Goal: Connect with others: Participate in discussion

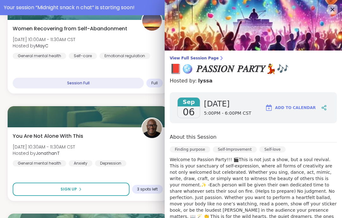
scroll to position [4, 0]
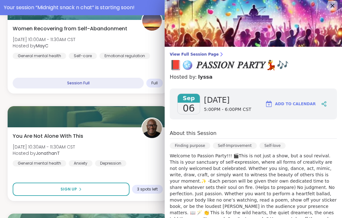
click at [326, 2] on img at bounding box center [253, 21] width 177 height 51
click at [333, 6] on icon at bounding box center [333, 6] width 4 height 4
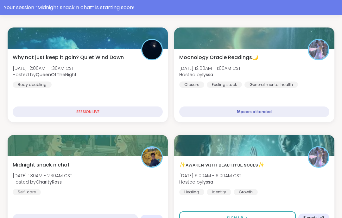
scroll to position [104, 0]
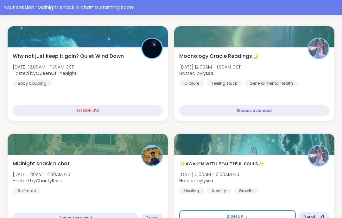
click at [289, 95] on div "Moonology Oracle Readings🌙 [DATE] 12:00AM - 1:00AM CST Hosted by lyssa Closure …" at bounding box center [254, 84] width 160 height 74
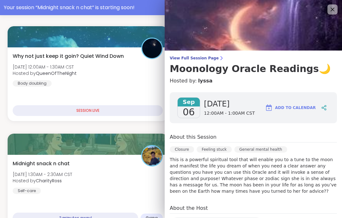
click at [331, 9] on icon at bounding box center [333, 10] width 8 height 8
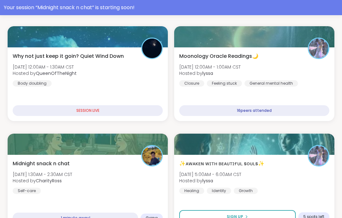
click at [163, 191] on div "Midnight snack n chat [DATE] 1:30AM - 2:30AM CST Hosted by CharityRoss Self-care" at bounding box center [88, 177] width 150 height 34
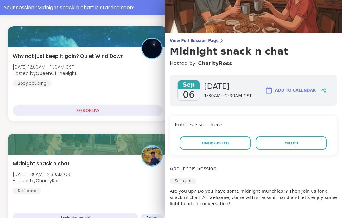
scroll to position [17, 0]
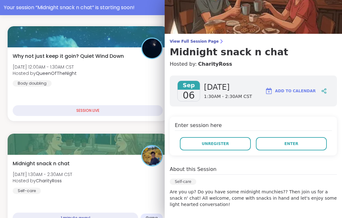
click at [313, 150] on button "Enter" at bounding box center [291, 143] width 71 height 13
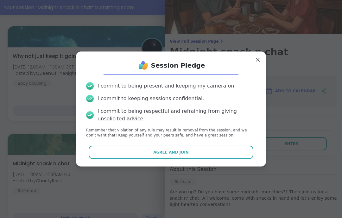
click at [237, 158] on button "Agree and Join" at bounding box center [171, 152] width 165 height 13
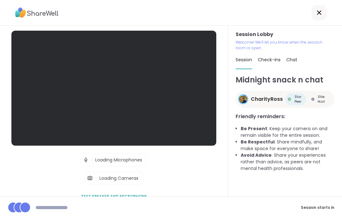
scroll to position [25, 0]
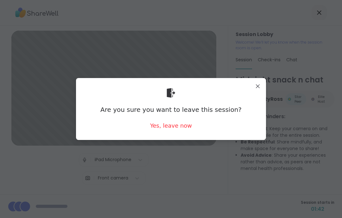
click at [183, 128] on div "Yes, leave now" at bounding box center [171, 126] width 42 height 8
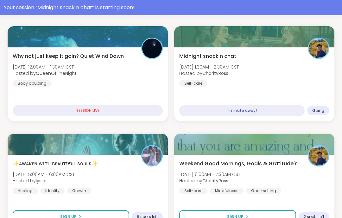
scroll to position [103, 0]
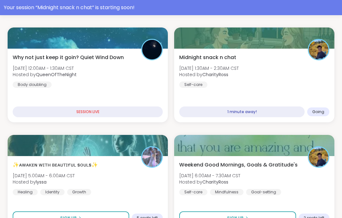
click at [322, 108] on div "1 minute away! Going" at bounding box center [254, 112] width 150 height 11
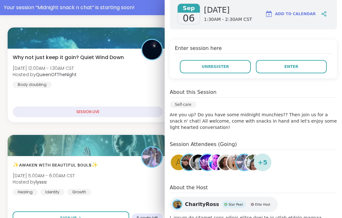
scroll to position [102, 0]
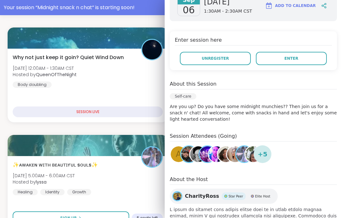
click at [287, 136] on h4 "Session Attendees (Going)" at bounding box center [253, 137] width 167 height 9
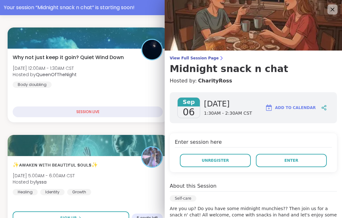
scroll to position [0, 0]
click at [201, 63] on h3 "Midnight snack n chat" at bounding box center [253, 68] width 167 height 11
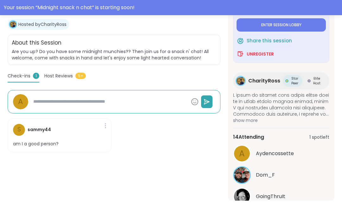
scroll to position [139, 0]
click at [286, 216] on button "See All" at bounding box center [281, 213] width 14 height 7
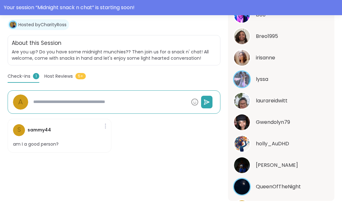
scroll to position [269, 0]
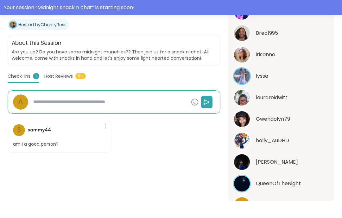
click at [223, 218] on div "Self-care Midnight snack n chat Hosted by CharityRoss Share this session Unregi…" at bounding box center [171, 60] width 342 height 317
click at [216, 110] on div "A" at bounding box center [114, 102] width 213 height 23
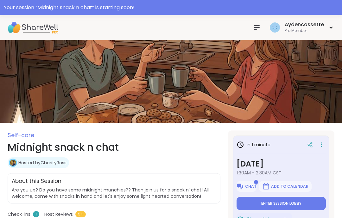
scroll to position [0, 0]
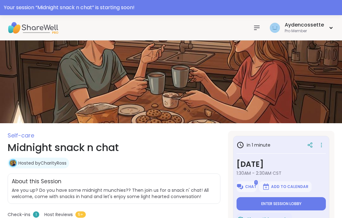
click at [250, 186] on span "Chat" at bounding box center [250, 187] width 11 height 5
type textarea "*"
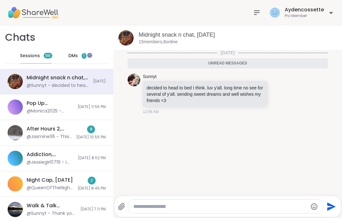
scroll to position [1, 0]
click at [250, 116] on div "Sunnyt decided to head to bed I think. luv y'all. long time no see for several …" at bounding box center [228, 94] width 200 height 47
click at [73, 58] on span "DMs" at bounding box center [72, 56] width 9 height 6
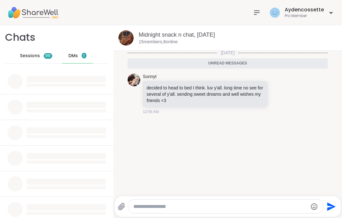
click at [36, 59] on div "Sessions 99" at bounding box center [36, 55] width 31 height 15
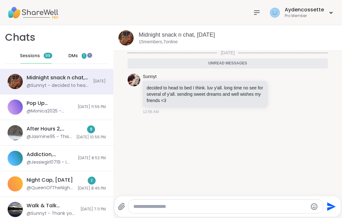
click at [255, 4] on div "Aydencossette Pro Member" at bounding box center [171, 12] width 342 height 25
click at [259, 9] on icon at bounding box center [257, 13] width 8 height 8
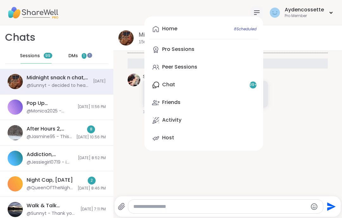
click at [233, 65] on link "Peer Sessions" at bounding box center [203, 67] width 109 height 15
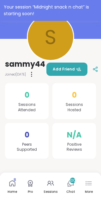
scroll to position [57, 0]
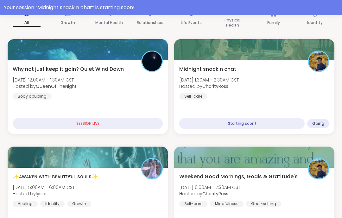
scroll to position [95, 0]
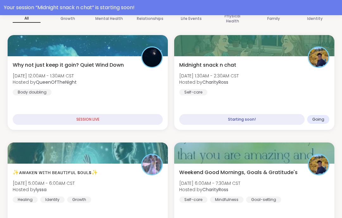
click at [321, 98] on div "Midnight snack n chat Sat, Sep 06 | 1:30AM - 2:30AM CST Hosted by CharityRoss S…" at bounding box center [254, 93] width 160 height 74
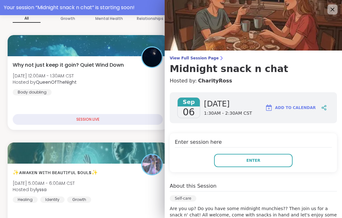
click at [278, 164] on button "Enter" at bounding box center [253, 160] width 79 height 13
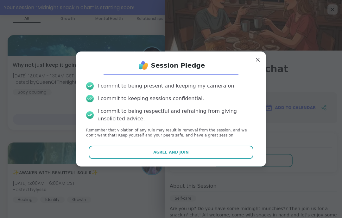
click at [252, 159] on button "Agree and Join" at bounding box center [171, 152] width 165 height 13
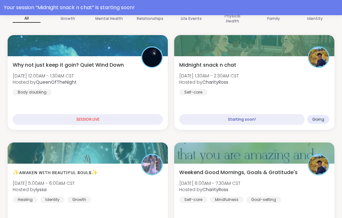
scroll to position [25, 0]
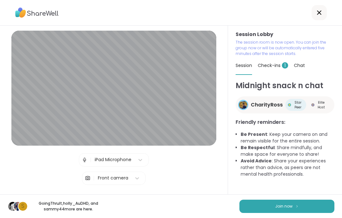
click at [306, 208] on button "Join now" at bounding box center [286, 206] width 95 height 13
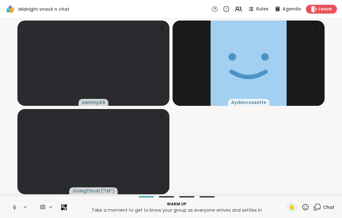
scroll to position [0, 0]
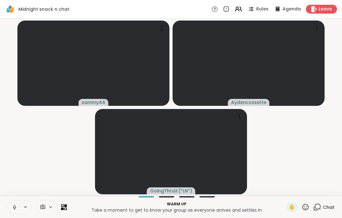
click at [20, 211] on button at bounding box center [14, 207] width 12 height 13
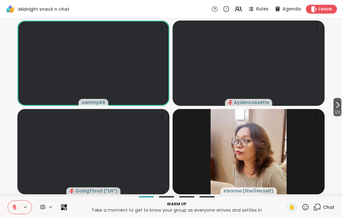
click at [339, 108] on icon at bounding box center [338, 105] width 8 height 8
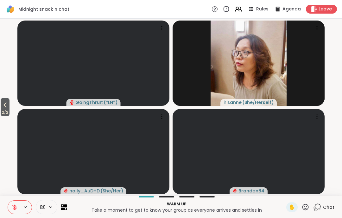
click at [15, 99] on video-player-container "2 / 2 GoingThruIt ( *LN* ) irisanne ( She/Herself ) holly_AuDHD ( She/Her ) Bra…" at bounding box center [171, 107] width 334 height 173
click at [9, 107] on button "2 / 2" at bounding box center [5, 107] width 9 height 18
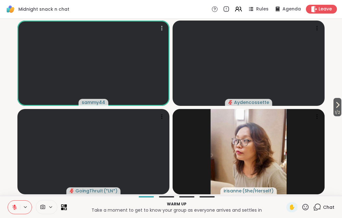
click at [126, 54] on video at bounding box center [93, 63] width 152 height 85
click at [17, 107] on video-player-container "1 / 2 sammy44 Aydencossette GoingThruIt ( *LN* ) irisanne ( She/Herself )" at bounding box center [171, 107] width 334 height 173
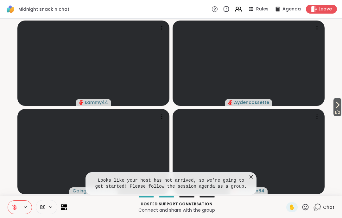
click at [332, 21] on div "1 / 2 sammy44 Aydencossette GoingThruIt ( *LN* ) Brandon84 Looks like your host…" at bounding box center [171, 108] width 342 height 178
click at [332, 20] on div "1 / 2 sammy44 Aydencossette GoingThruIt ( *LN* ) Brandon84 Looks like your host…" at bounding box center [171, 108] width 342 height 178
click at [319, 13] on div "Leave" at bounding box center [321, 9] width 31 height 9
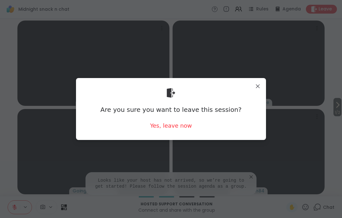
click at [167, 129] on div "Yes, leave now" at bounding box center [171, 126] width 42 height 8
